Goal: Find contact information: Find contact information

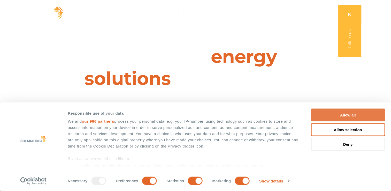
click at [341, 113] on button "Allow all" at bounding box center [348, 115] width 74 height 13
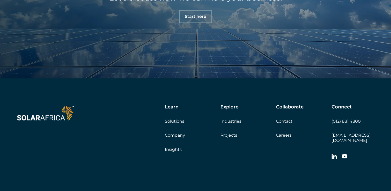
scroll to position [1772, 0]
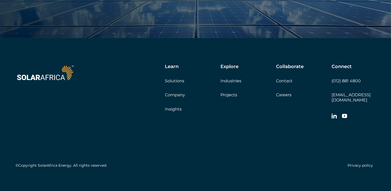
drag, startPoint x: 339, startPoint y: 94, endPoint x: 299, endPoint y: 126, distance: 51.0
click at [299, 126] on div "©Copyright SolarAfrica Energy. All rights reserved. Privacy policy" at bounding box center [196, 146] width 360 height 48
click at [375, 94] on div "Connect (012) 881 4800 [EMAIL_ADDRESS][DOMAIN_NAME]" at bounding box center [354, 93] width 44 height 58
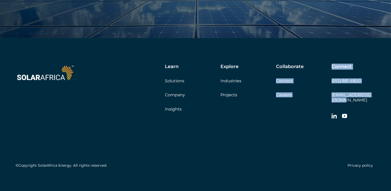
drag, startPoint x: 375, startPoint y: 95, endPoint x: 330, endPoint y: 95, distance: 45.2
click at [330, 95] on div "Learn Solutions Company Insights Explore Industries Projects Collaborate Contac…" at bounding box center [236, 93] width 277 height 58
drag, startPoint x: 330, startPoint y: 95, endPoint x: 320, endPoint y: 102, distance: 12.0
click at [320, 103] on div "Learn Solutions Company Insights Explore Industries Projects Collaborate Contac…" at bounding box center [236, 93] width 277 height 58
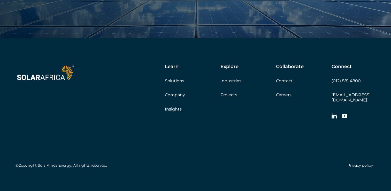
click at [366, 111] on div at bounding box center [354, 116] width 44 height 10
drag, startPoint x: 374, startPoint y: 95, endPoint x: 331, endPoint y: 95, distance: 42.9
click at [331, 95] on div "Learn Solutions Company Insights Explore Industries Projects Collaborate Contac…" at bounding box center [195, 117] width 391 height 158
copy link "[EMAIL_ADDRESS][DOMAIN_NAME]"
